Goal: Task Accomplishment & Management: Use online tool/utility

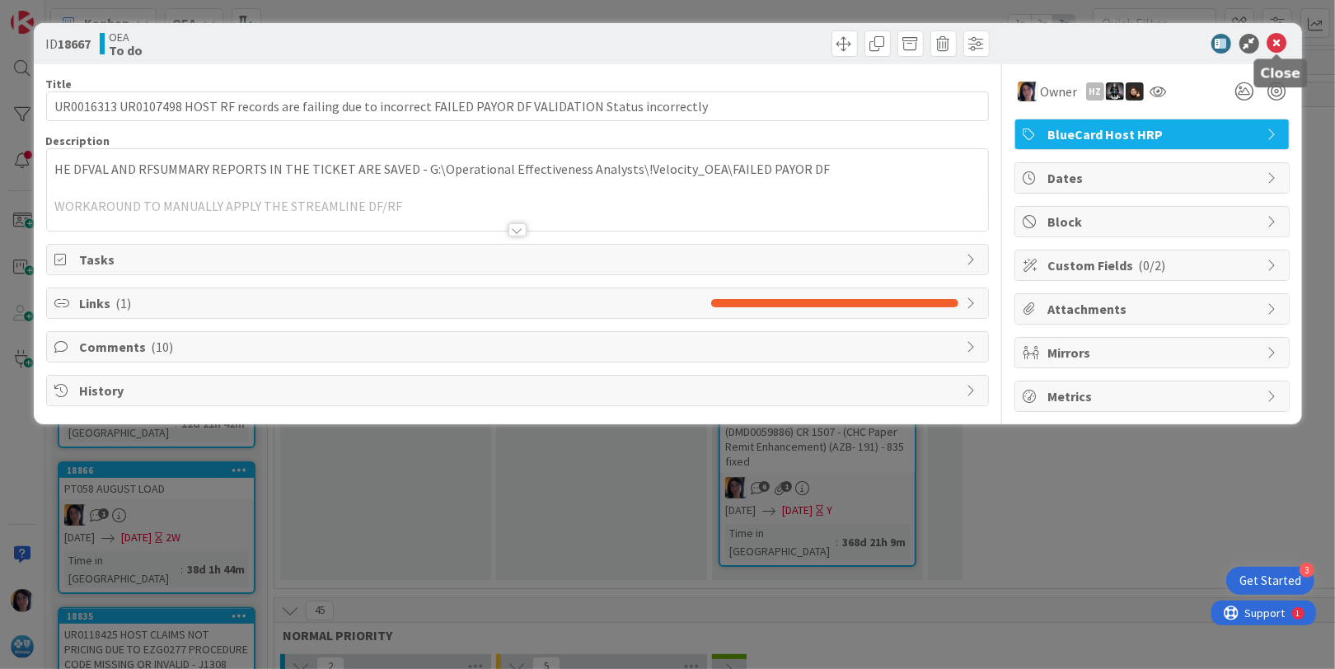
click at [1279, 42] on icon at bounding box center [1278, 44] width 20 height 20
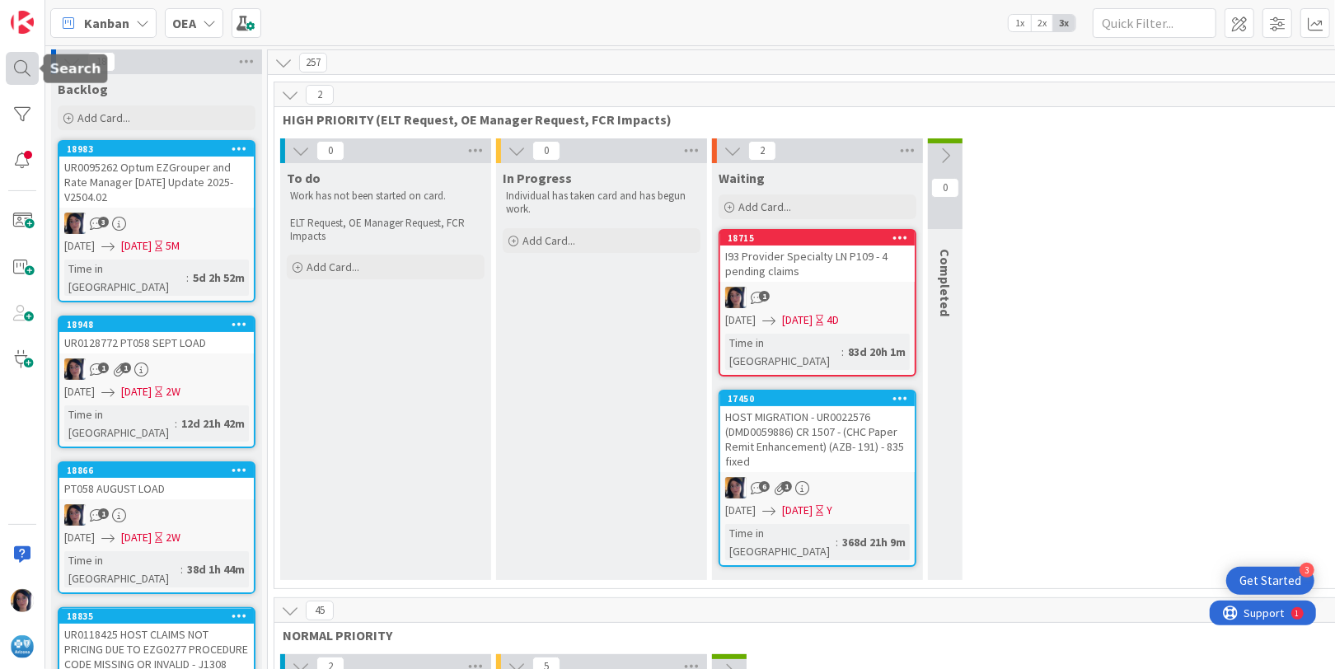
click at [21, 69] on div at bounding box center [22, 68] width 33 height 33
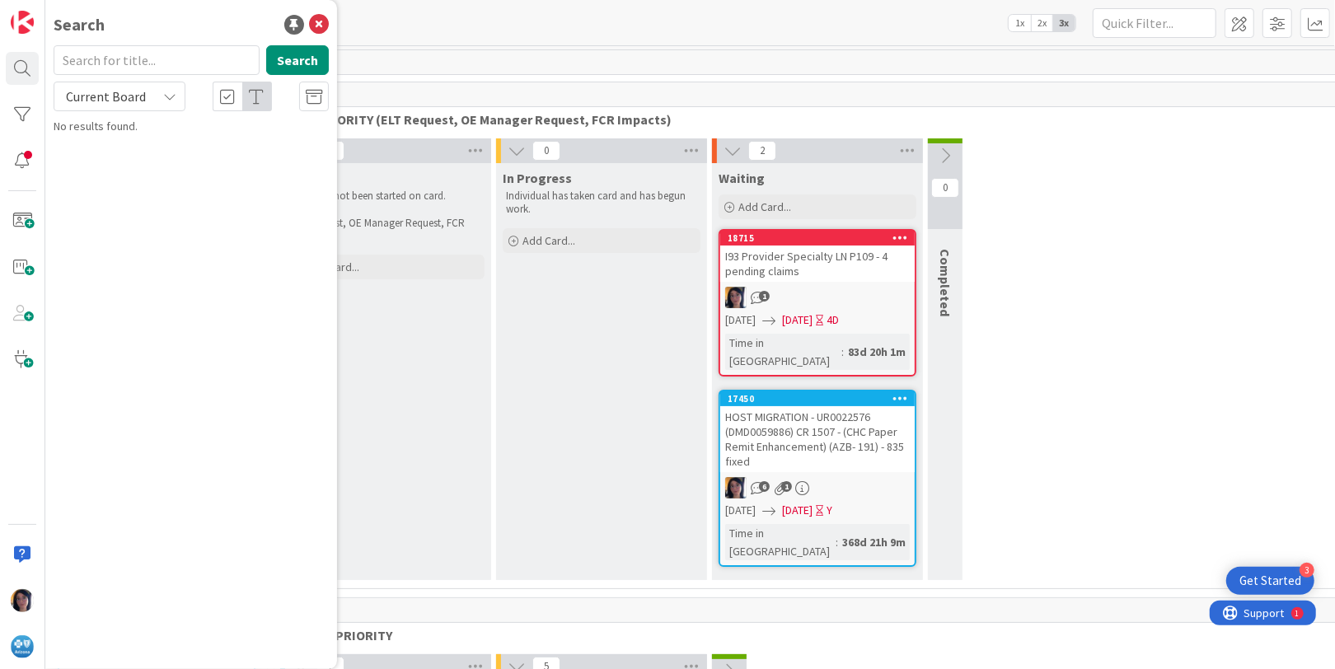
click at [120, 62] on input "text" at bounding box center [157, 60] width 206 height 30
type input "403 asc"
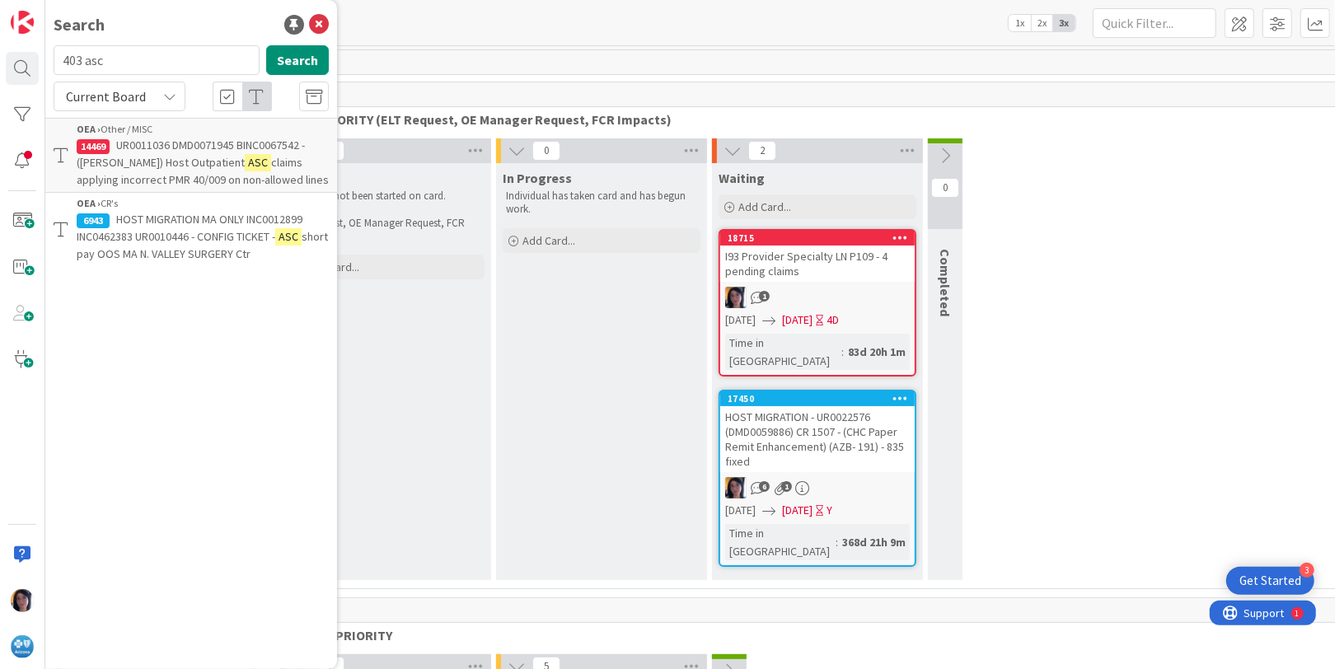
click at [121, 155] on span "UR0011036 DMD0071945 BINC0067542 - ([PERSON_NAME]) Host Outpatient" at bounding box center [191, 154] width 228 height 32
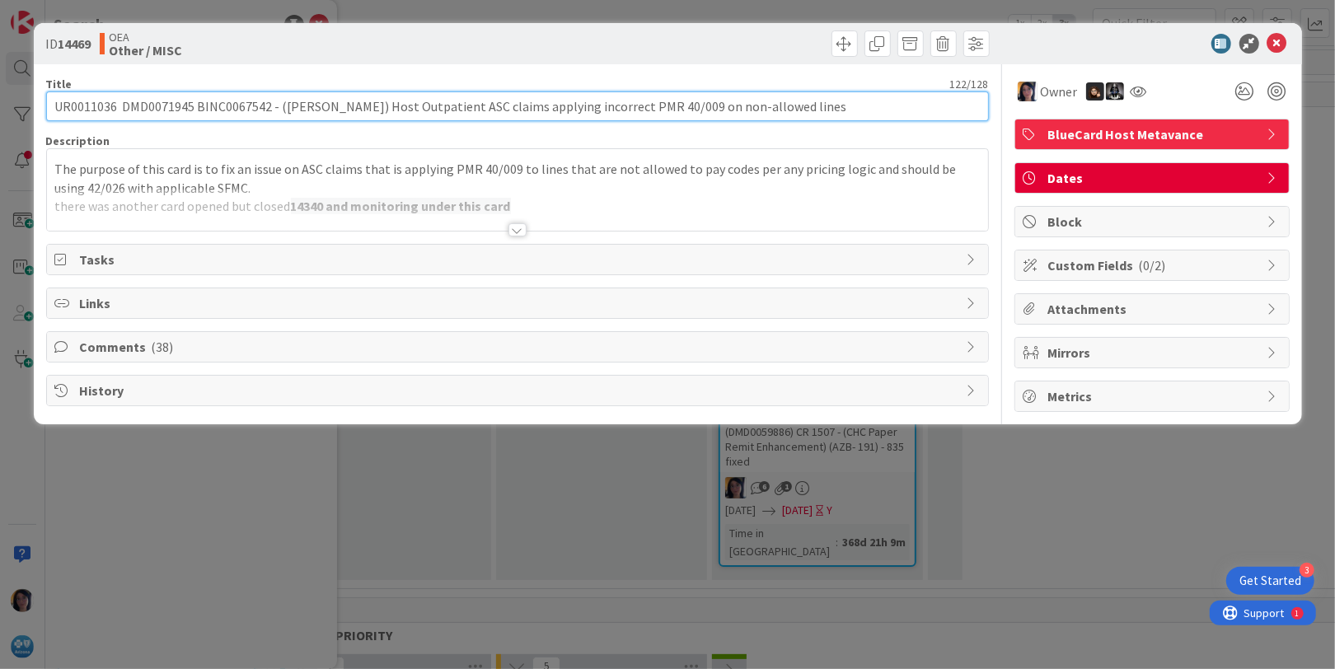
click at [90, 106] on input "UR0011036 DMD0071945 BINC0067542 - ([PERSON_NAME]) Host Outpatient ASC claims a…" at bounding box center [517, 107] width 943 height 30
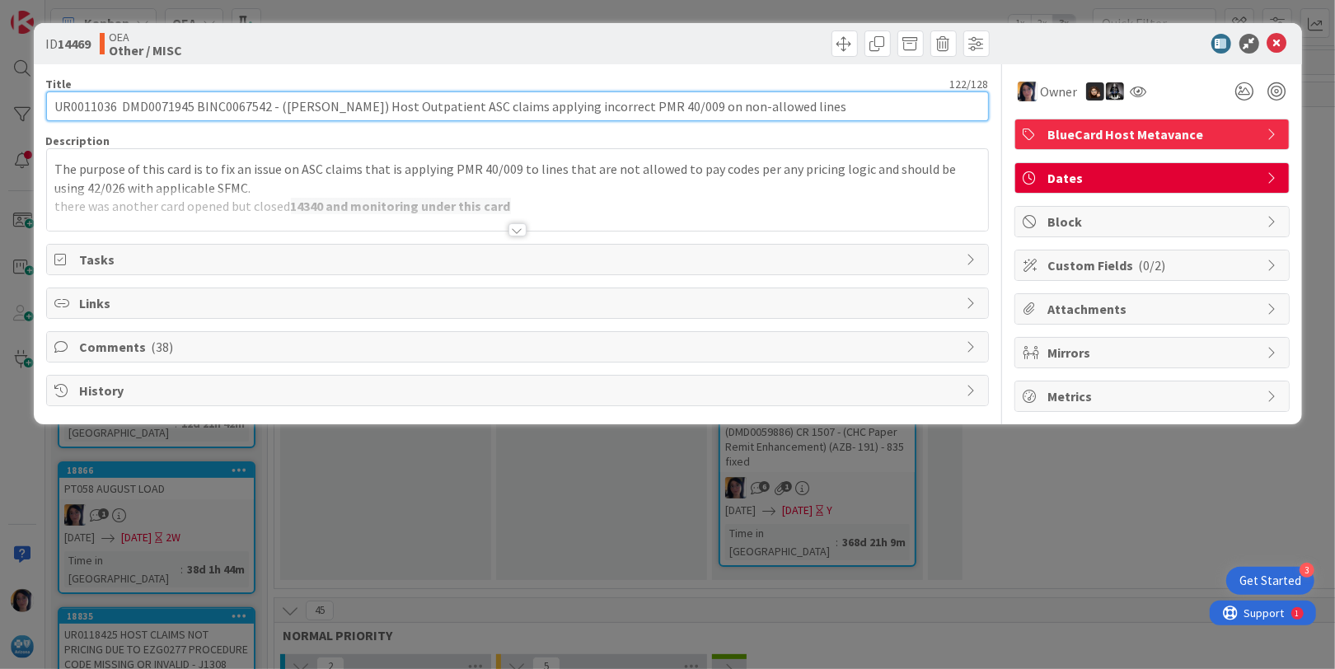
click at [90, 106] on input "UR0011036 DMD0071945 BINC0067542 - ([PERSON_NAME]) Host Outpatient ASC claims a…" at bounding box center [517, 107] width 943 height 30
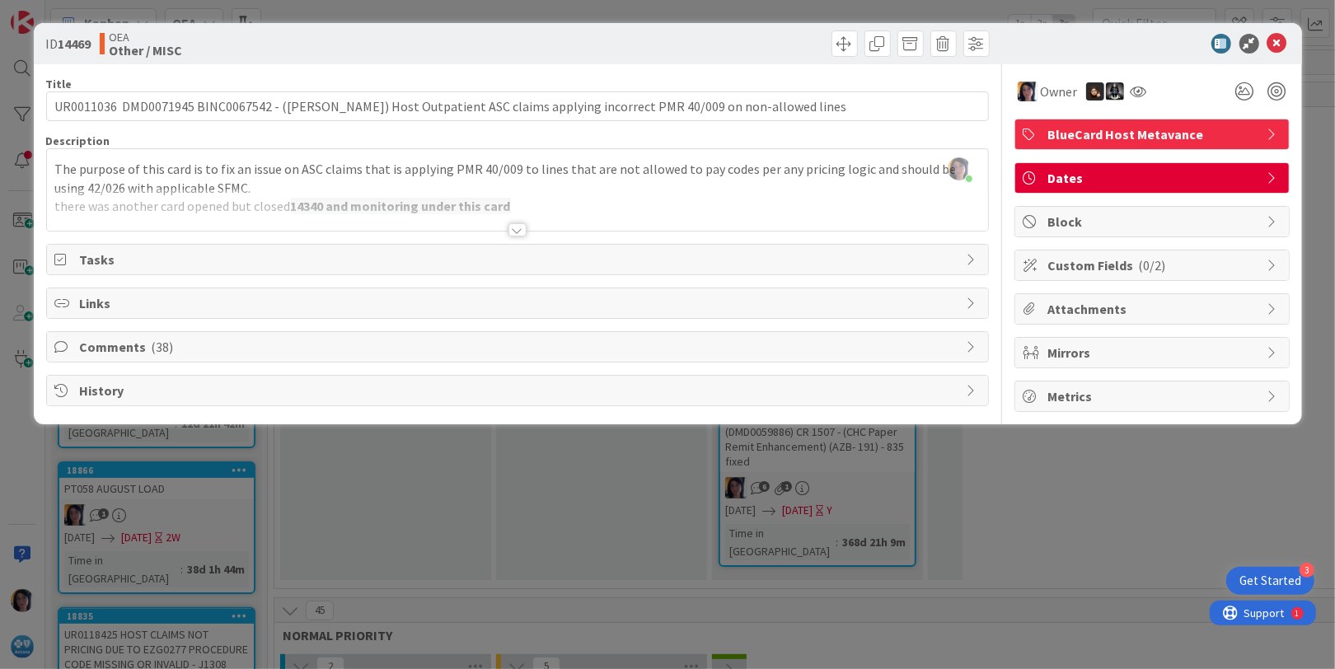
click at [1079, 176] on span "Dates" at bounding box center [1154, 178] width 211 height 20
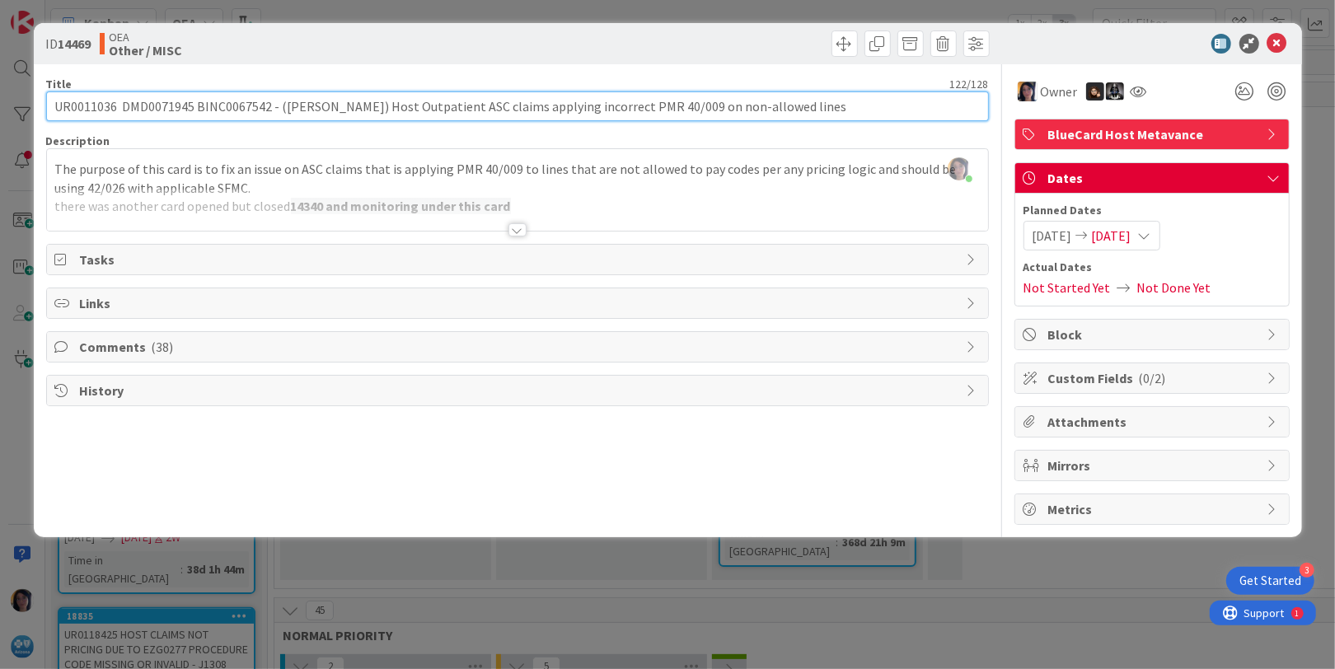
click at [95, 106] on input "UR0011036 DMD0071945 BINC0067542 - ([PERSON_NAME]) Host Outpatient ASC claims a…" at bounding box center [517, 107] width 943 height 30
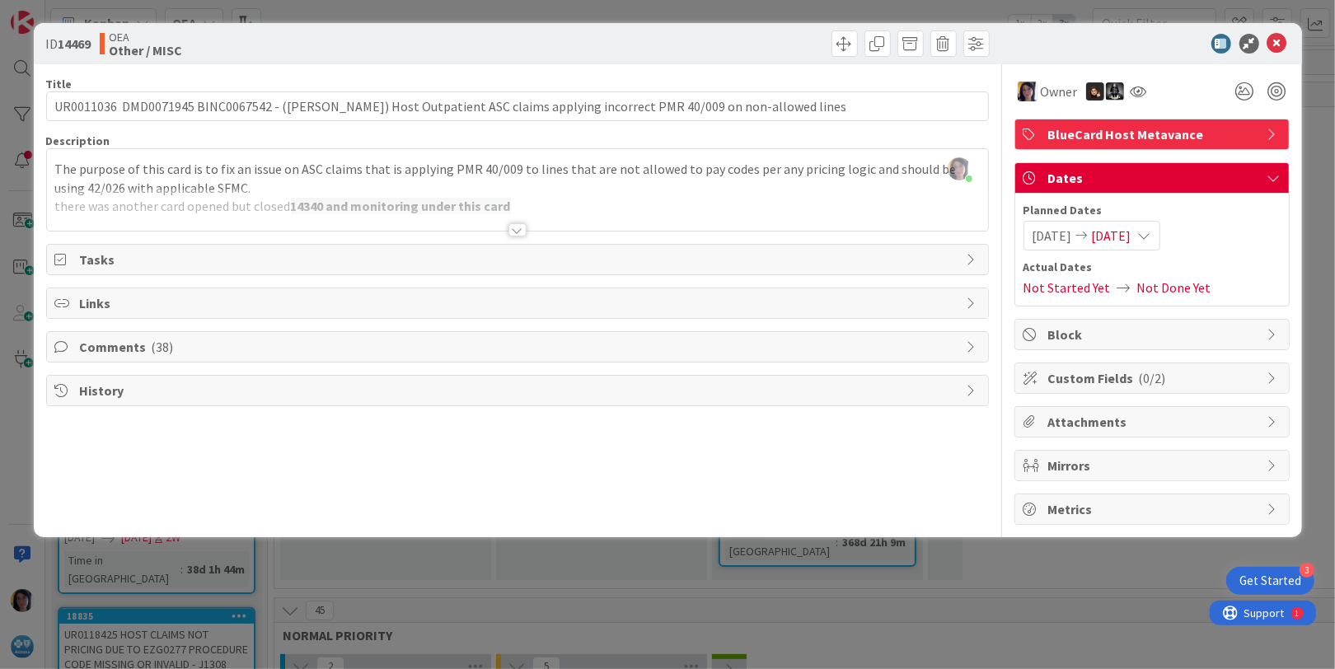
click at [246, 164] on div "[PERSON_NAME] just joined The purpose of this card is to fix an issue on ASC cl…" at bounding box center [517, 190] width 941 height 82
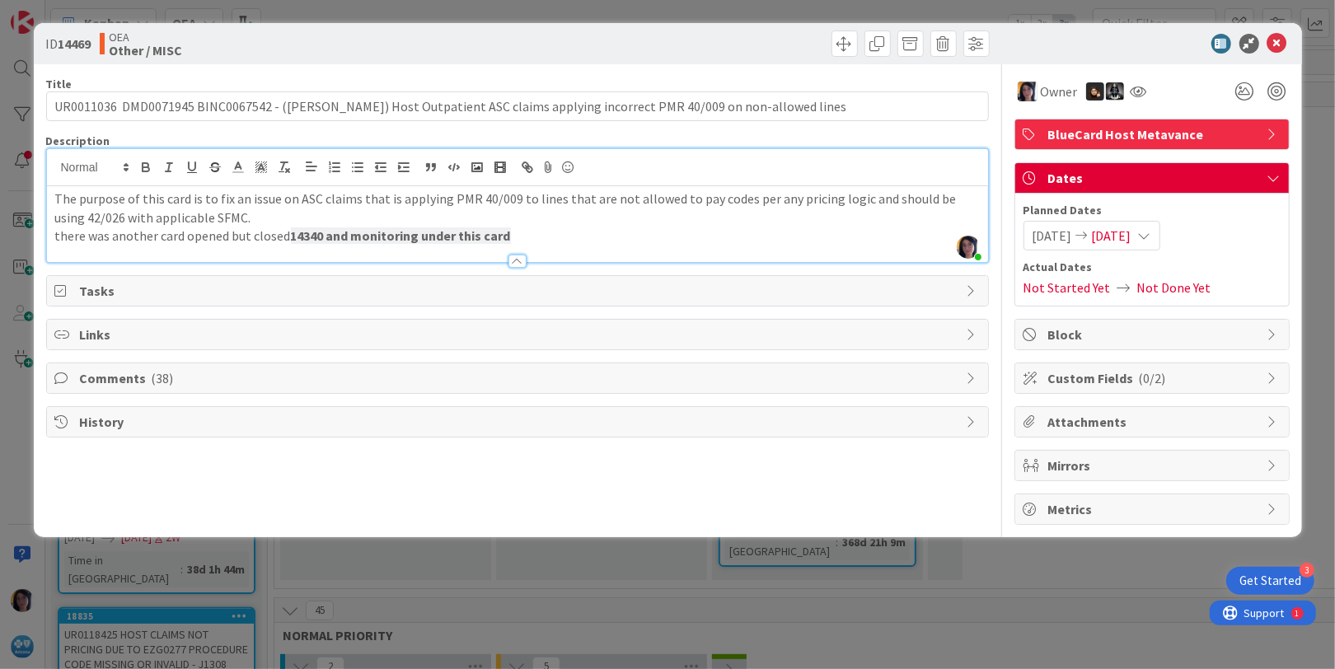
click at [464, 458] on div "Title 122 / 128 UR0011036 DMD0071945 BINC0067542 - ([PERSON_NAME]) Host Outpati…" at bounding box center [517, 294] width 943 height 461
click at [1271, 45] on icon at bounding box center [1278, 44] width 20 height 20
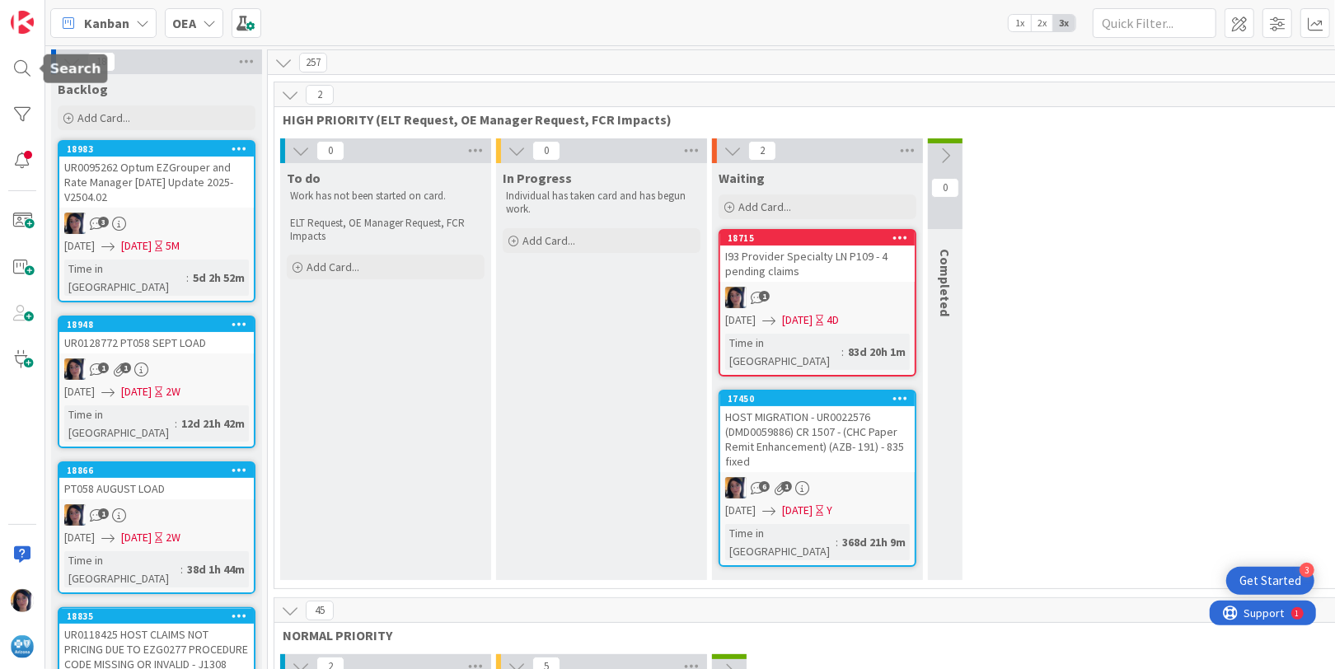
drag, startPoint x: 18, startPoint y: 63, endPoint x: 83, endPoint y: 81, distance: 67.4
click at [21, 65] on div at bounding box center [22, 68] width 33 height 33
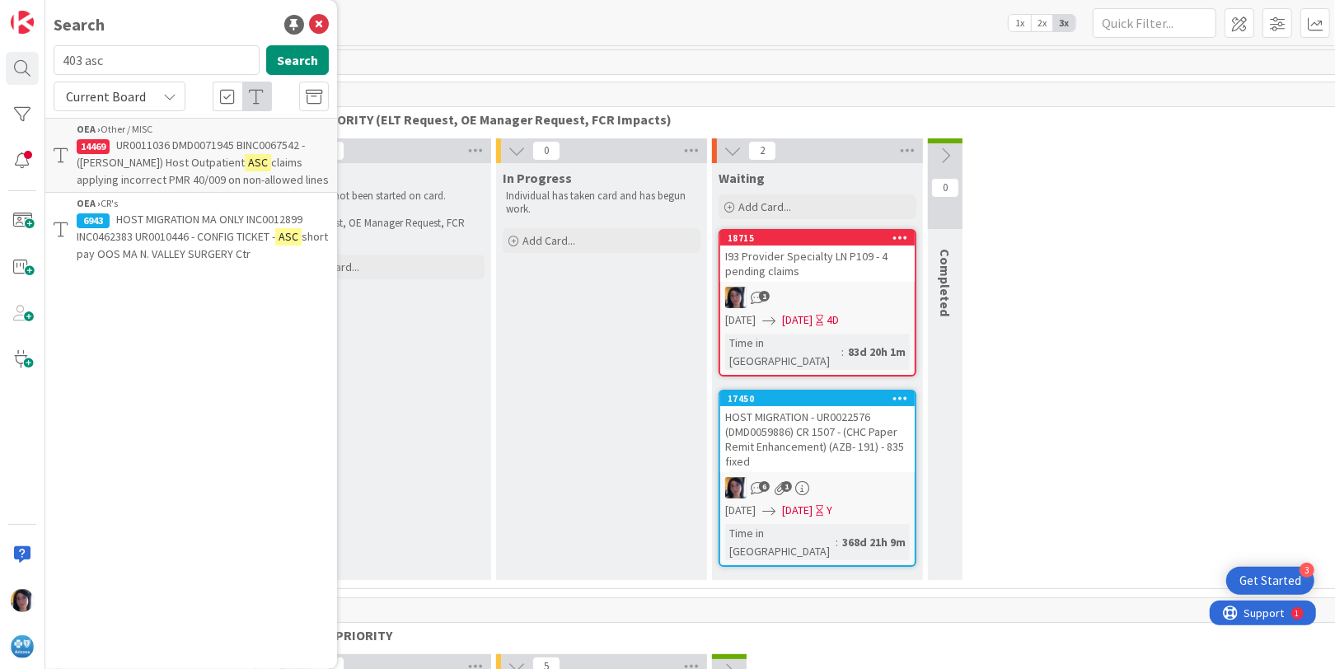
click at [129, 96] on span "Current Board" at bounding box center [106, 96] width 80 height 16
click at [116, 171] on span "All Boards" at bounding box center [148, 165] width 171 height 25
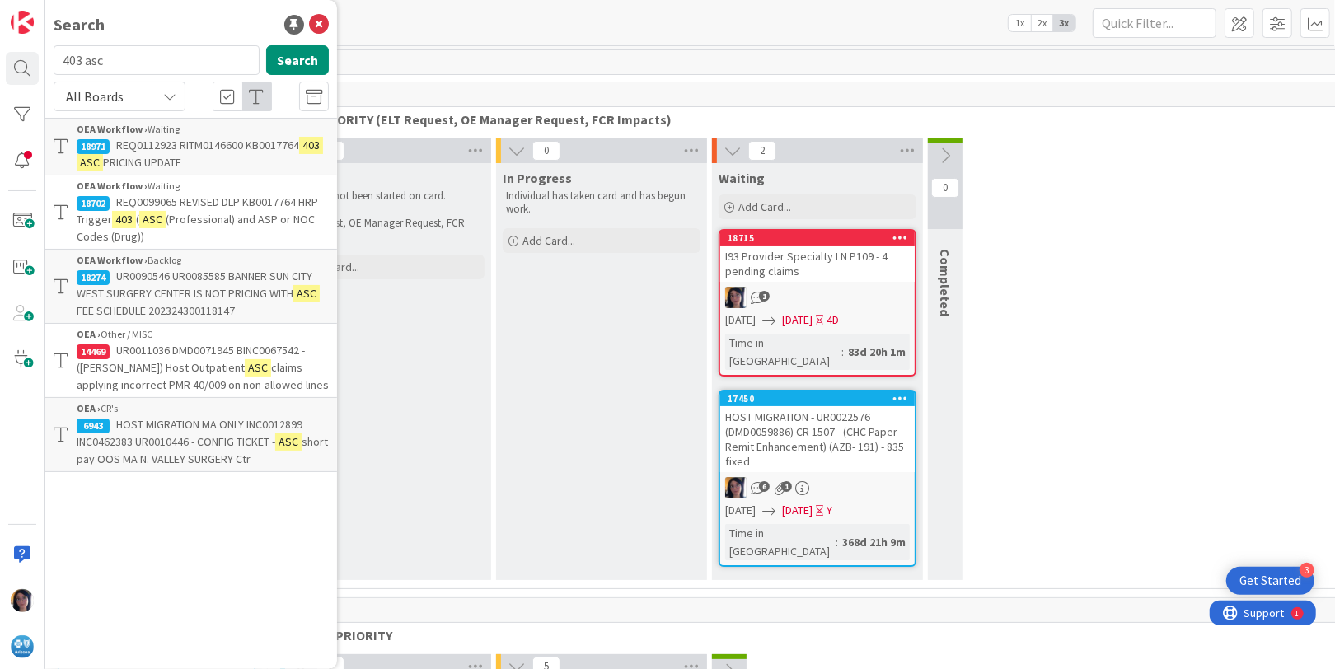
click at [148, 144] on span "REQ0112923 RITM0146600 KB0017764" at bounding box center [207, 145] width 183 height 15
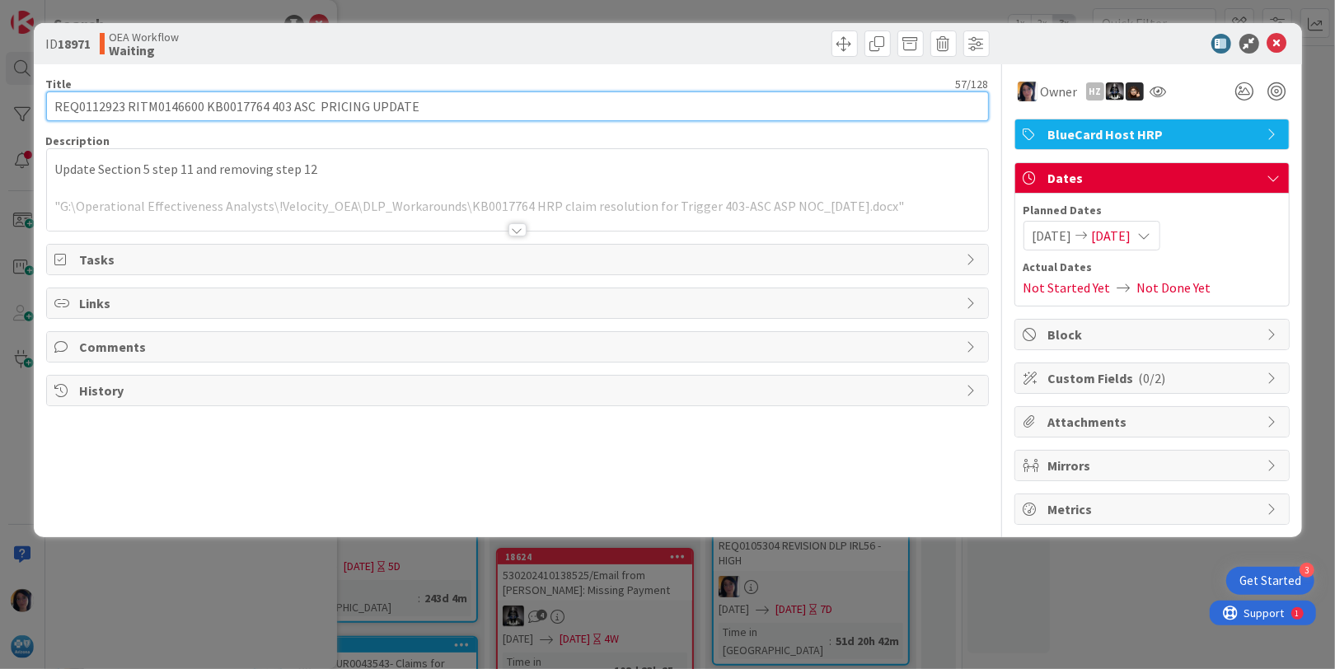
click at [94, 109] on input "REQ0112923 RITM0146600 KB0017764 403 ASC PRICING UPDATE" at bounding box center [517, 107] width 943 height 30
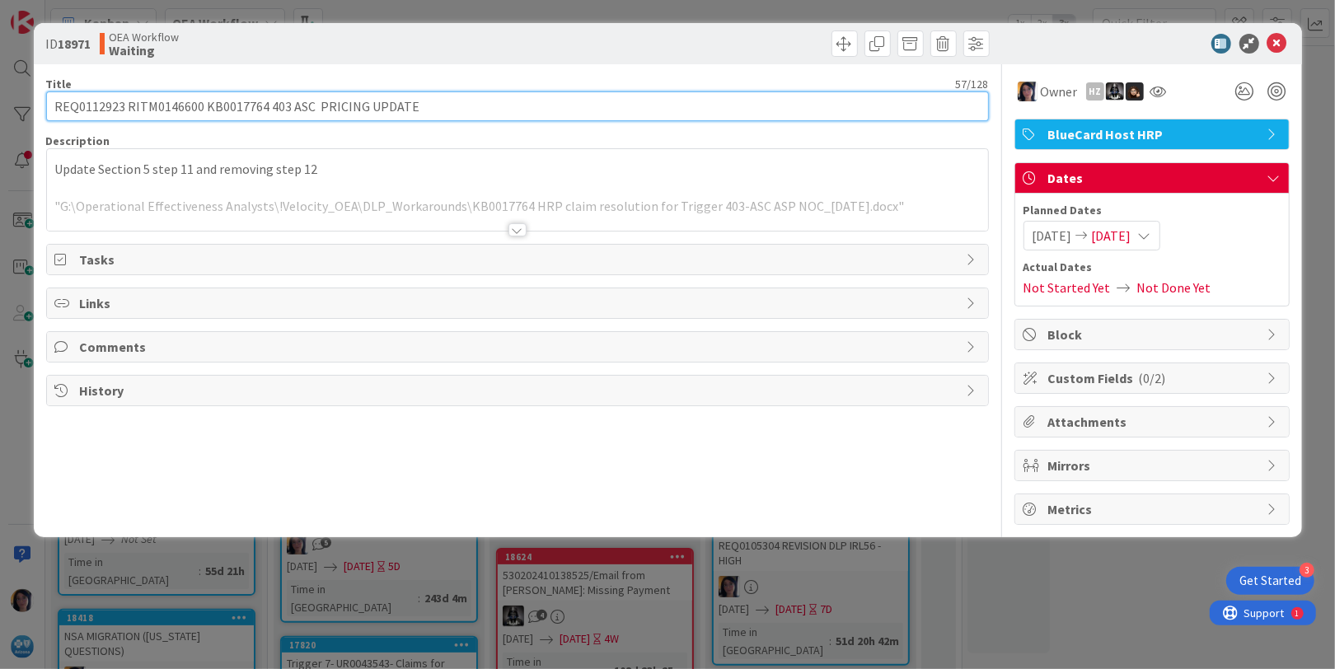
click at [94, 109] on input "REQ0112923 RITM0146600 KB0017764 403 ASC PRICING UPDATE" at bounding box center [517, 107] width 943 height 30
click at [161, 102] on input "REQ0112923 RITM0146600 KB0017764 403 ASC PRICING UPDATE" at bounding box center [517, 107] width 943 height 30
click at [138, 106] on input "REQ0112923 RITM0146600 KB0017764 403 ASC PRICING UPDATE" at bounding box center [517, 107] width 943 height 30
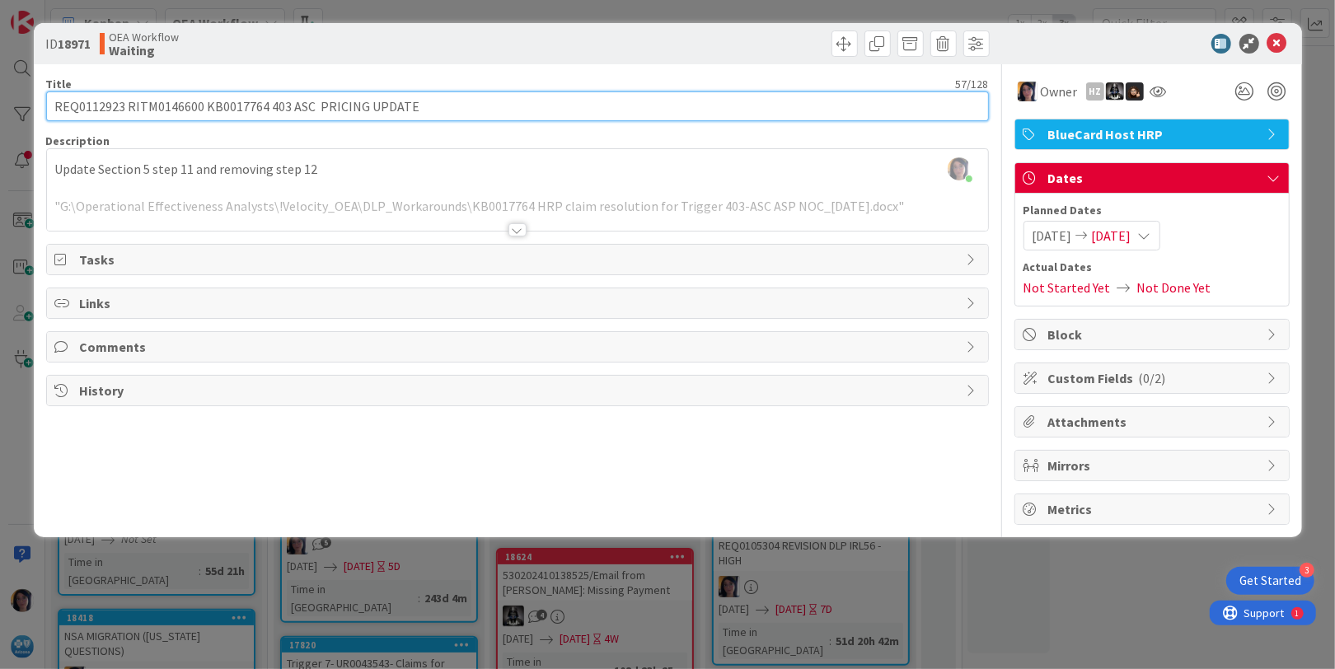
click at [81, 107] on input "REQ0112923 RITM0146600 KB0017764 403 ASC PRICING UPDATE" at bounding box center [517, 107] width 943 height 30
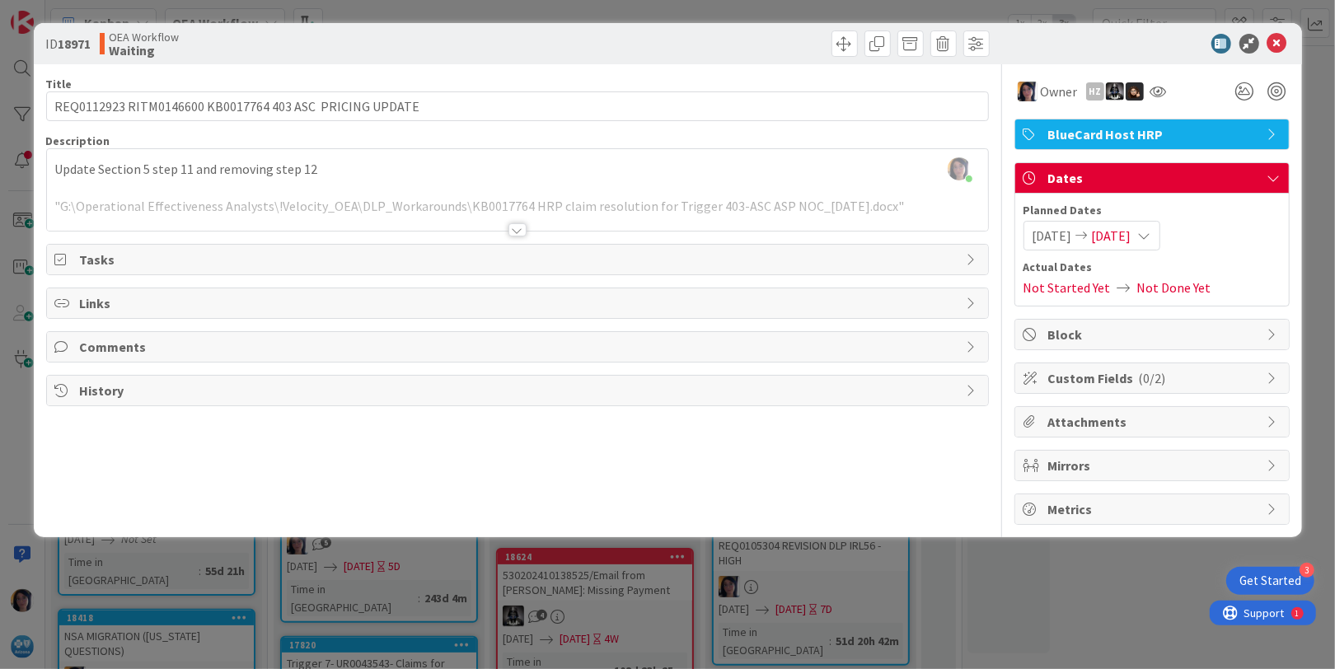
click at [436, 486] on div "Title 57 / 128 REQ0112923 RITM0146600 KB0017764 403 ASC PRICING UPDATE Descript…" at bounding box center [517, 294] width 943 height 461
click at [104, 345] on span "Comments" at bounding box center [519, 347] width 879 height 20
click at [112, 381] on button "Add Comment" at bounding box center [108, 386] width 106 height 30
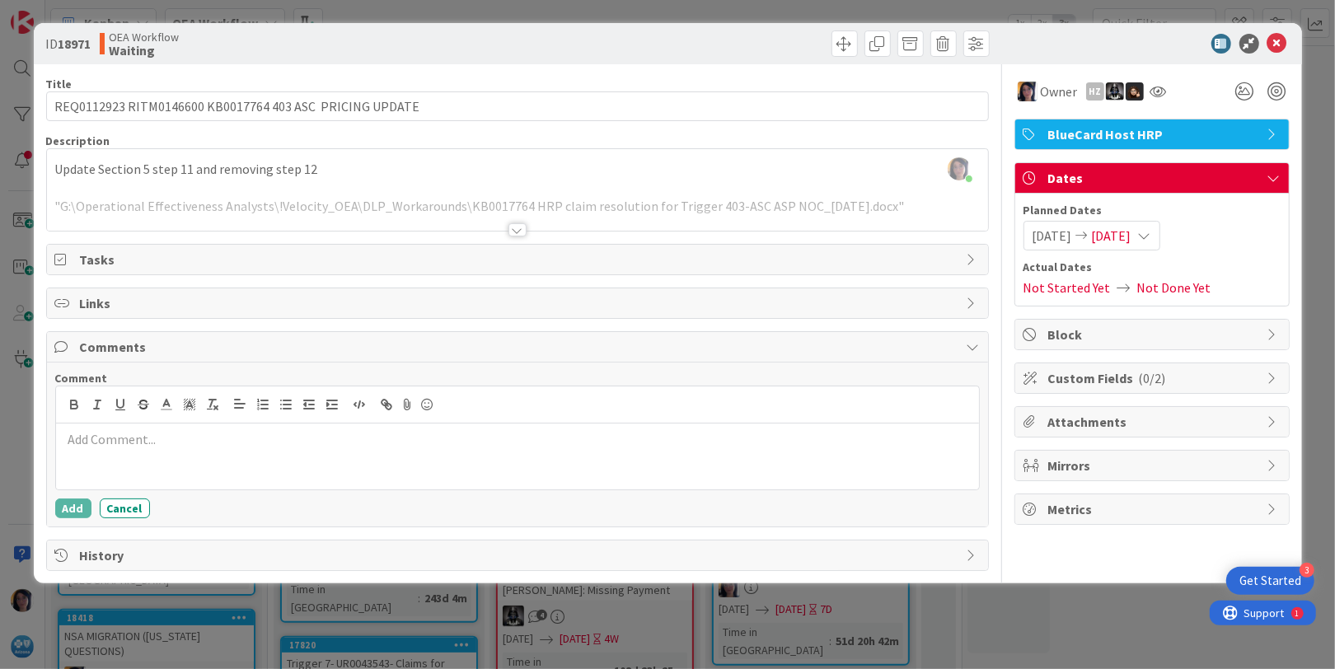
click at [200, 449] on div at bounding box center [517, 457] width 923 height 66
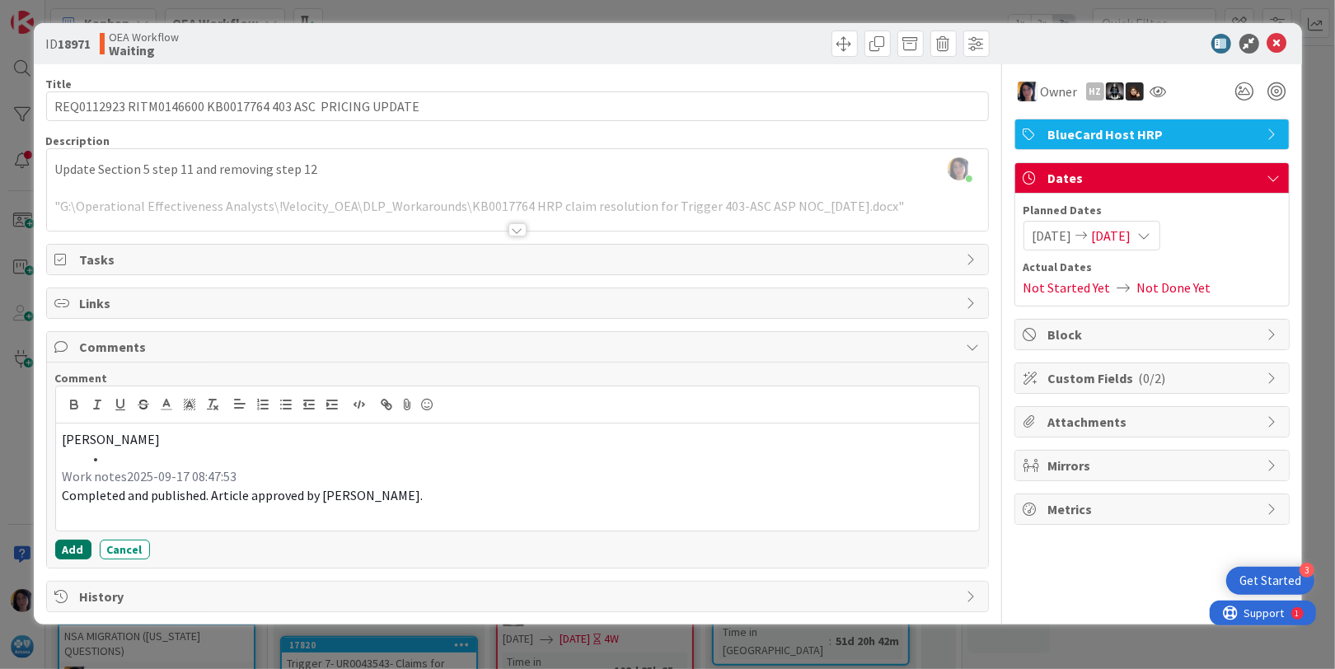
click at [74, 545] on button "Add" at bounding box center [73, 550] width 36 height 20
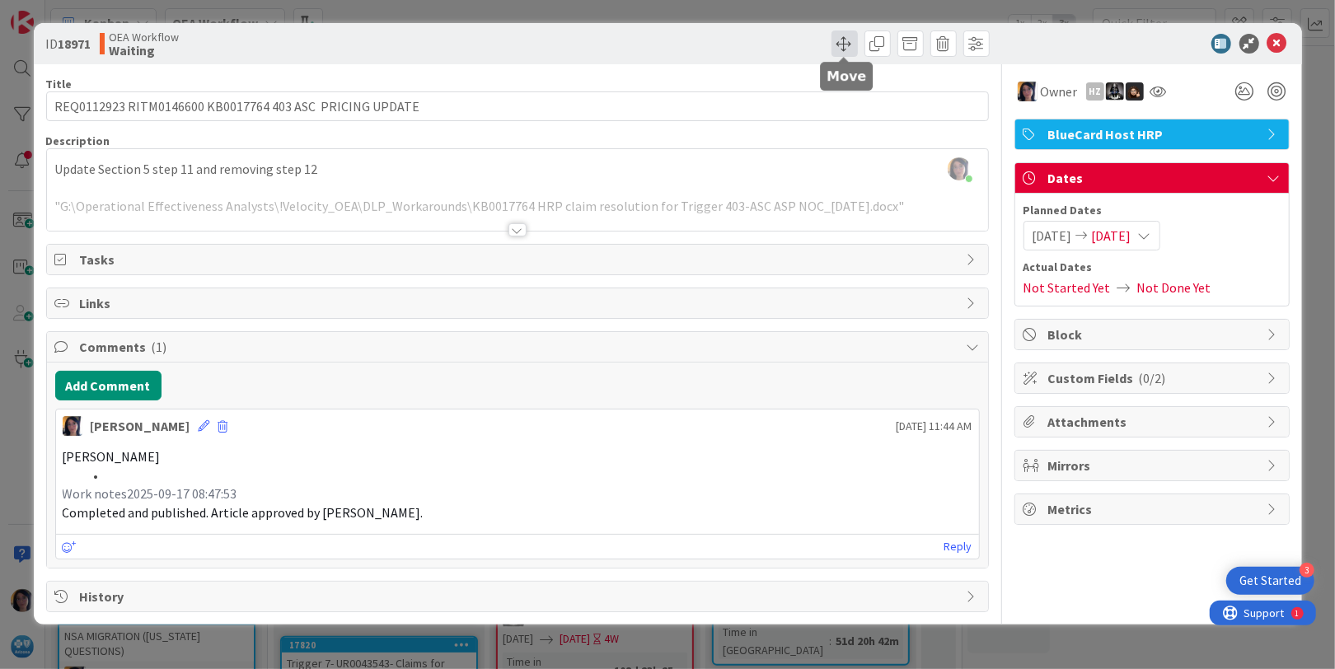
click at [836, 45] on span at bounding box center [845, 44] width 26 height 26
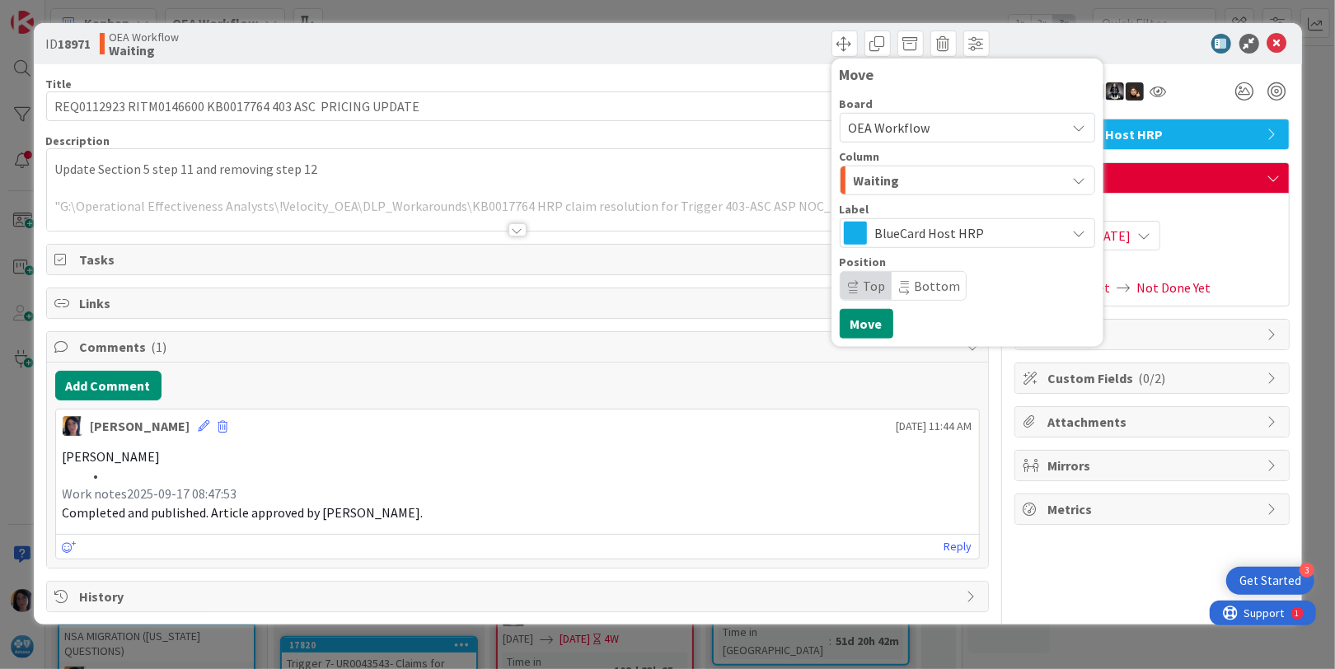
click at [875, 122] on span "OEA Workflow" at bounding box center [890, 128] width 82 height 16
drag, startPoint x: 875, startPoint y: 122, endPoint x: 887, endPoint y: 195, distance: 74.4
click at [871, 181] on span "Waiting" at bounding box center [877, 180] width 46 height 21
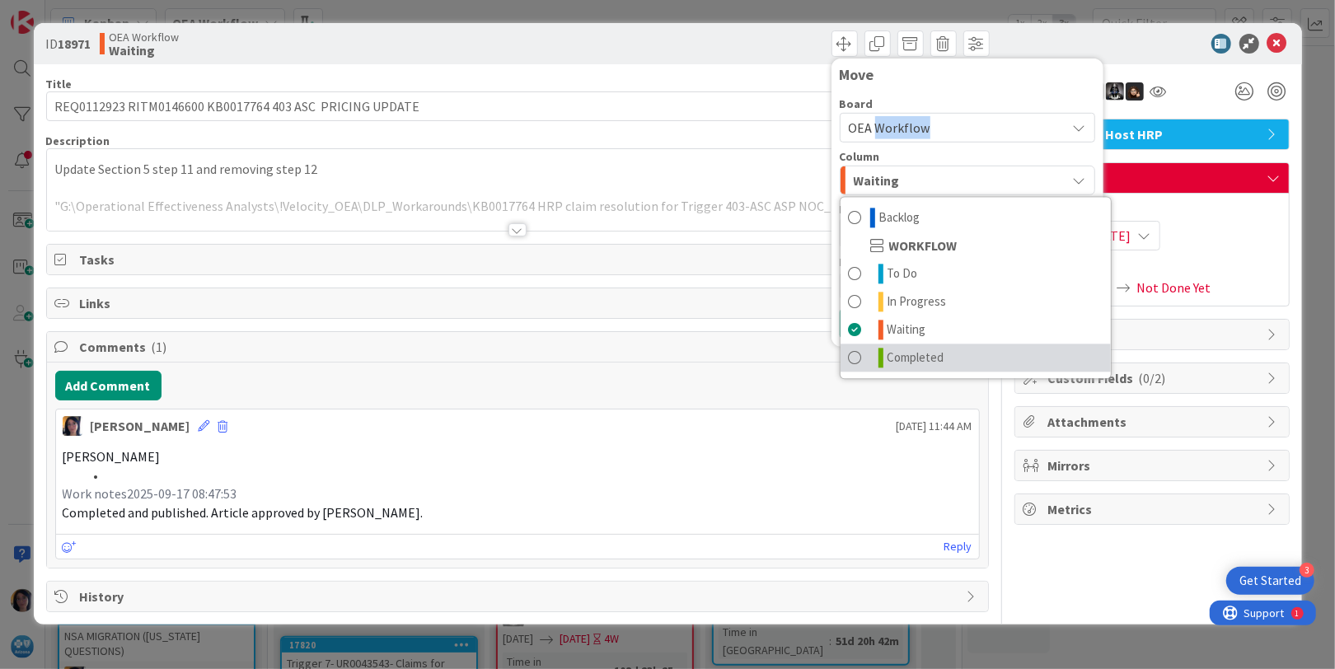
drag, startPoint x: 906, startPoint y: 357, endPoint x: 961, endPoint y: 346, distance: 56.3
click at [908, 358] on span "Completed" at bounding box center [916, 358] width 57 height 20
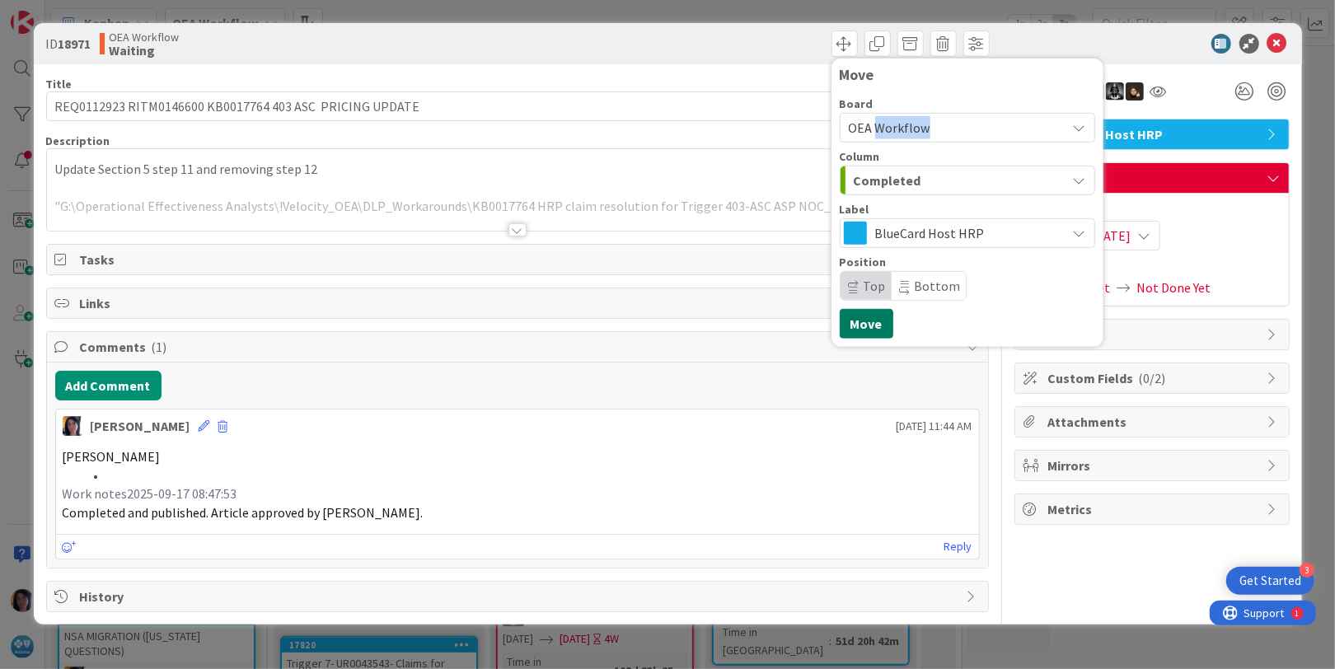
click at [859, 326] on button "Move" at bounding box center [867, 324] width 54 height 30
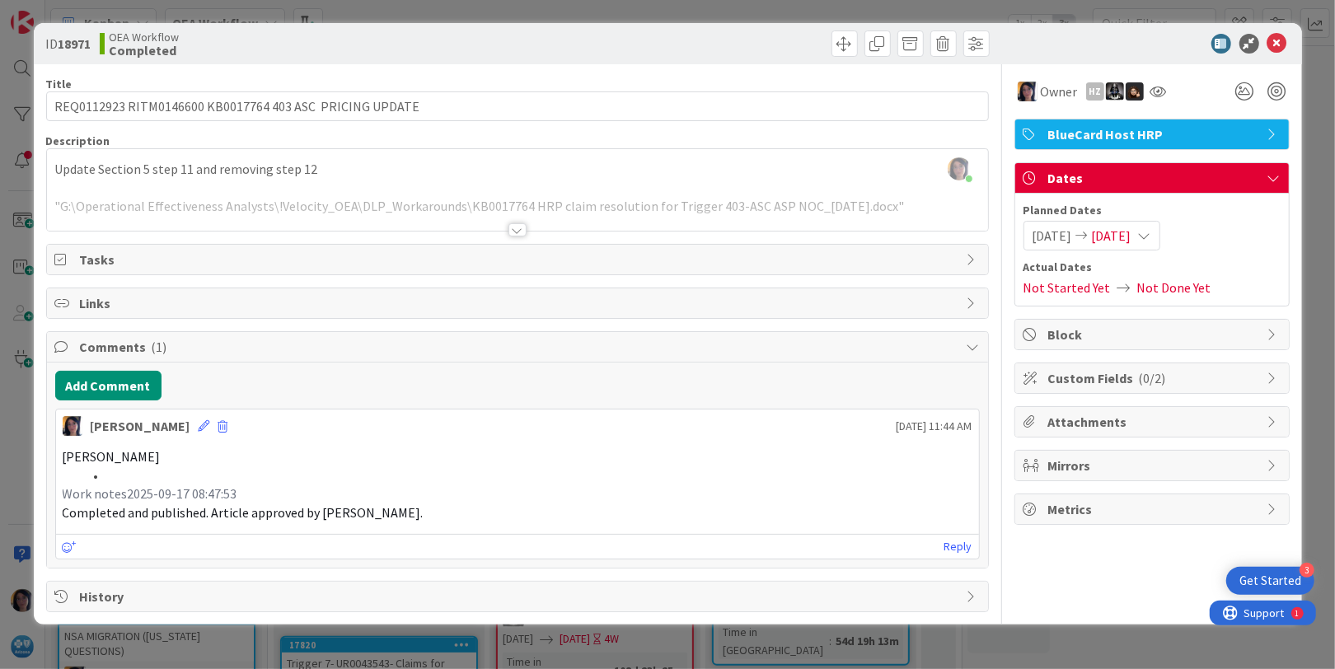
drag, startPoint x: 1139, startPoint y: 31, endPoint x: 1212, endPoint y: 50, distance: 75.0
click at [1142, 32] on div "ID 18971 OEA Workflow Completed Move Move" at bounding box center [668, 43] width 1269 height 41
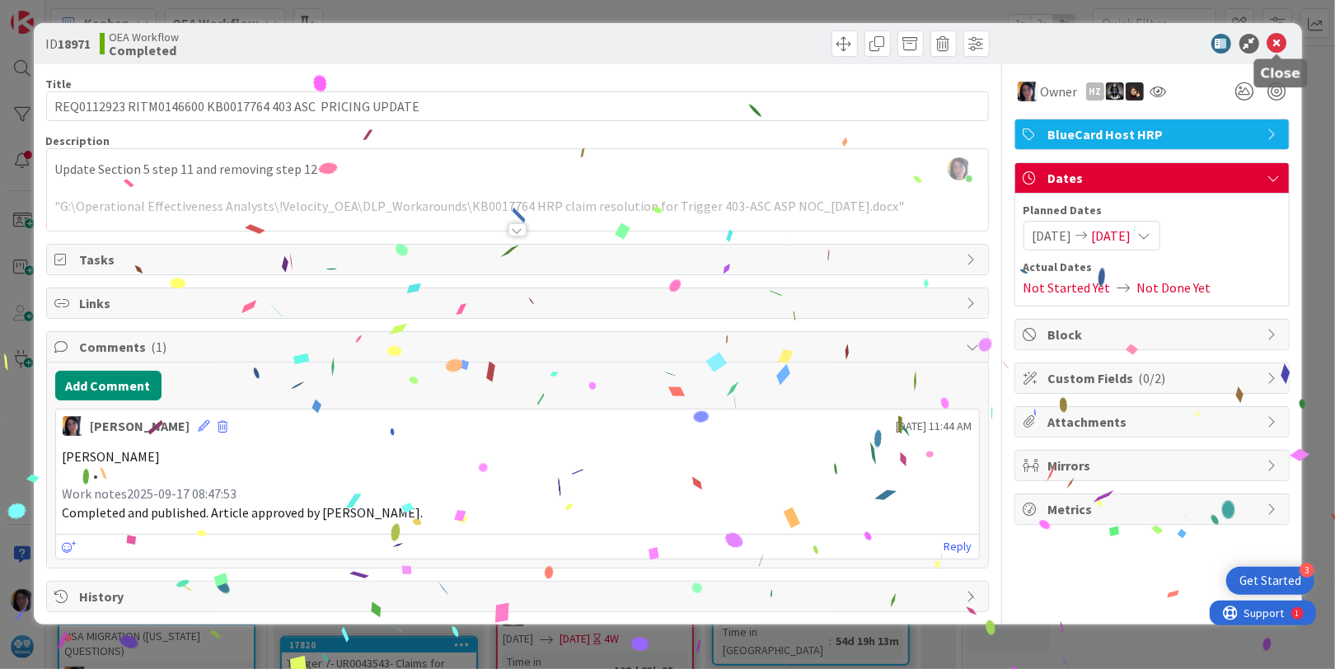
click at [1279, 40] on icon at bounding box center [1278, 44] width 20 height 20
